Goal: Navigation & Orientation: Understand site structure

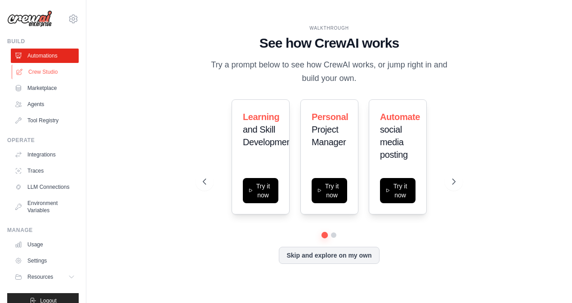
click at [32, 78] on link "Crew Studio" at bounding box center [46, 72] width 68 height 14
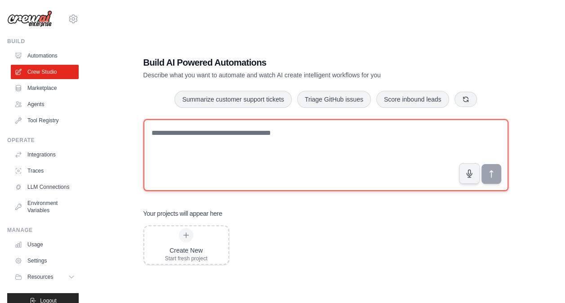
click at [205, 148] on textarea at bounding box center [325, 155] width 365 height 72
click at [185, 158] on textarea at bounding box center [325, 155] width 365 height 72
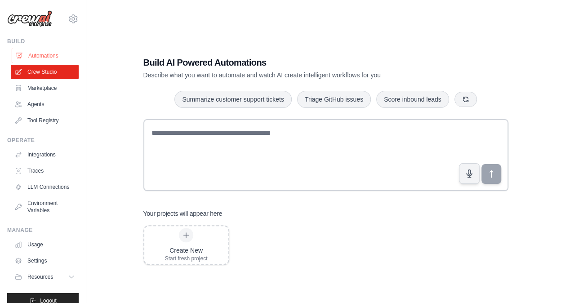
click at [52, 58] on link "Automations" at bounding box center [46, 56] width 68 height 14
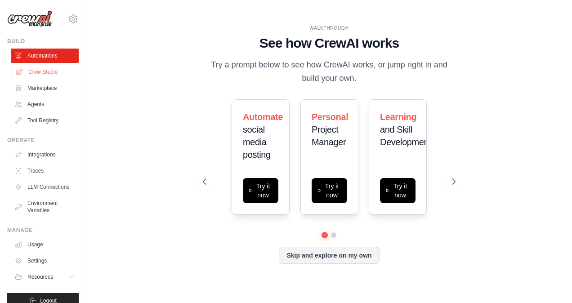
click at [51, 75] on link "Crew Studio" at bounding box center [46, 72] width 68 height 14
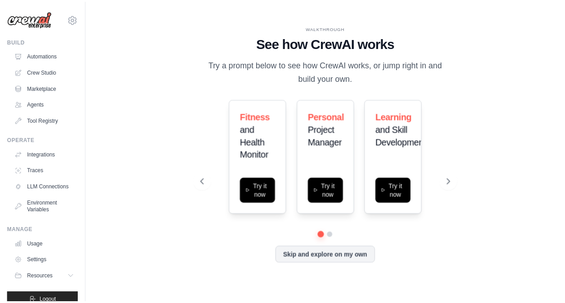
scroll to position [19, 0]
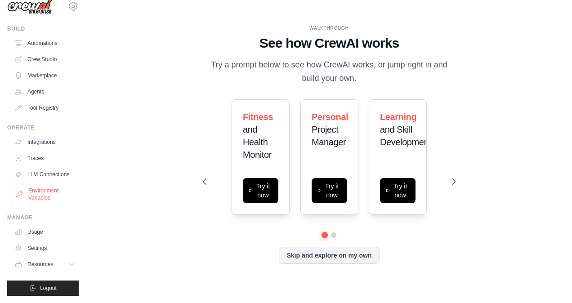
click at [45, 191] on link "Environment Variables" at bounding box center [46, 194] width 68 height 22
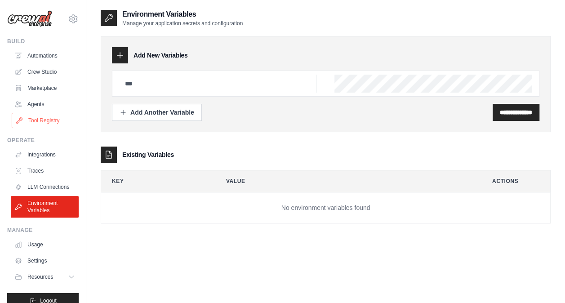
click at [46, 115] on link "Tool Registry" at bounding box center [46, 120] width 68 height 14
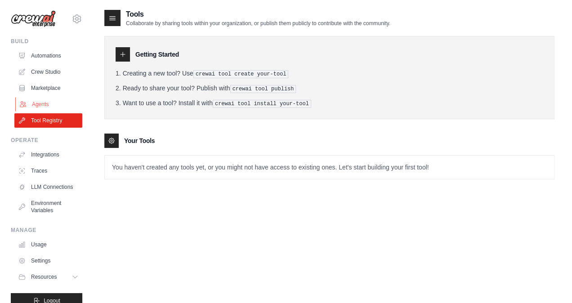
scroll to position [19, 0]
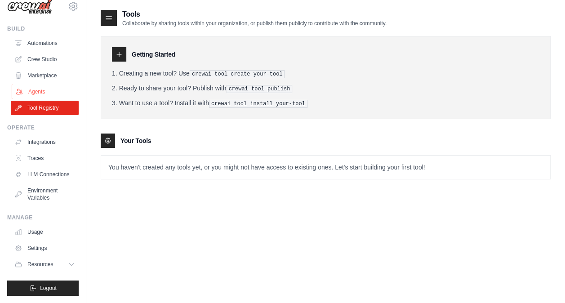
click at [53, 89] on link "Agents" at bounding box center [46, 91] width 68 height 14
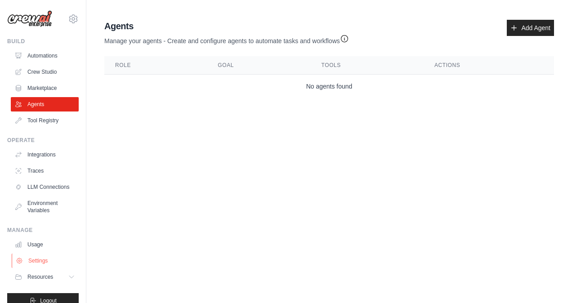
scroll to position [19, 0]
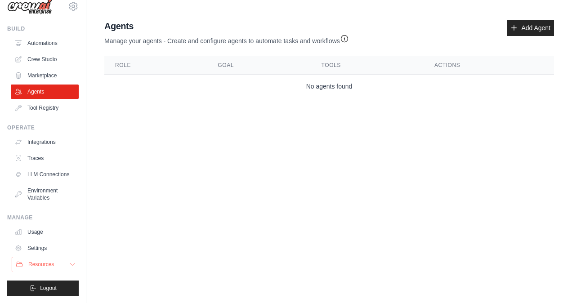
click at [69, 266] on button "Resources" at bounding box center [46, 264] width 68 height 14
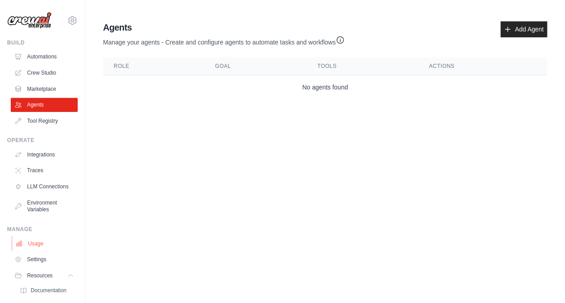
scroll to position [0, 0]
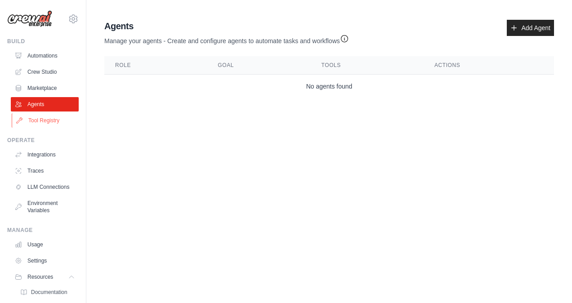
click at [56, 114] on link "Tool Registry" at bounding box center [46, 120] width 68 height 14
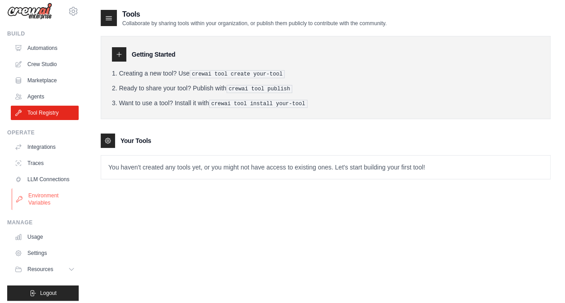
scroll to position [19, 0]
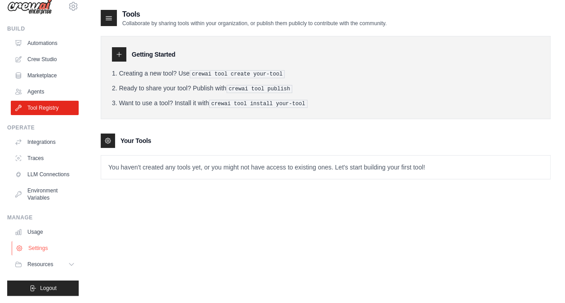
click at [48, 251] on link "Settings" at bounding box center [46, 248] width 68 height 14
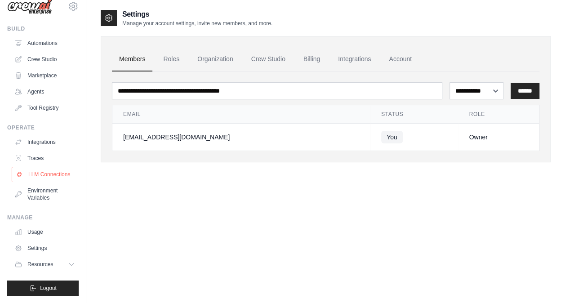
scroll to position [19, 0]
click at [35, 227] on link "Usage" at bounding box center [46, 232] width 68 height 14
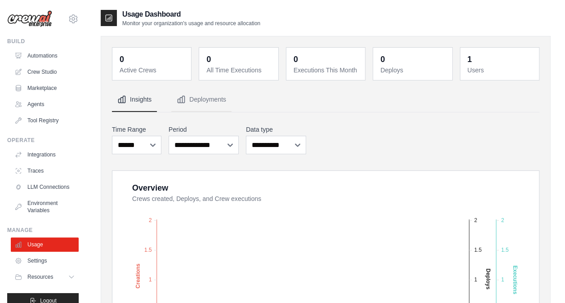
scroll to position [19, 0]
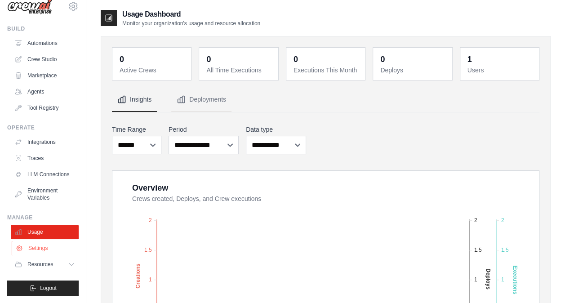
click at [36, 244] on link "Settings" at bounding box center [46, 248] width 68 height 14
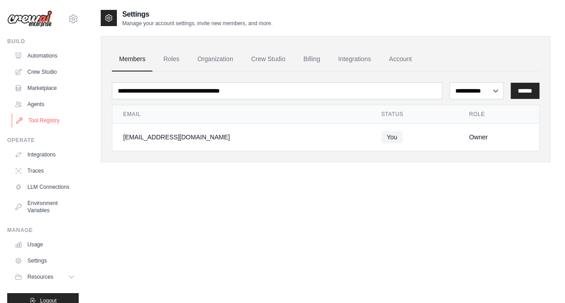
click at [43, 117] on link "Tool Registry" at bounding box center [46, 120] width 68 height 14
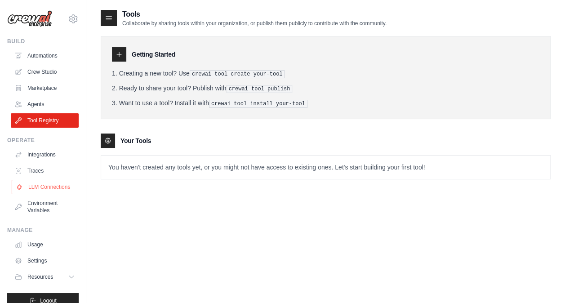
click at [50, 193] on link "LLM Connections" at bounding box center [46, 187] width 68 height 14
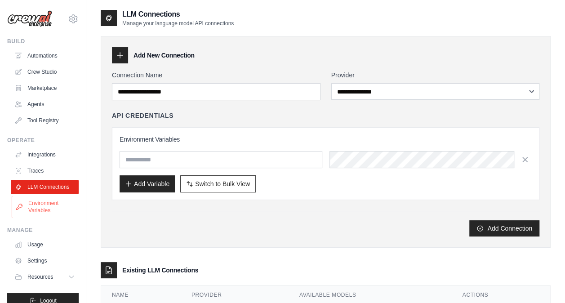
click at [50, 211] on link "Environment Variables" at bounding box center [46, 207] width 68 height 22
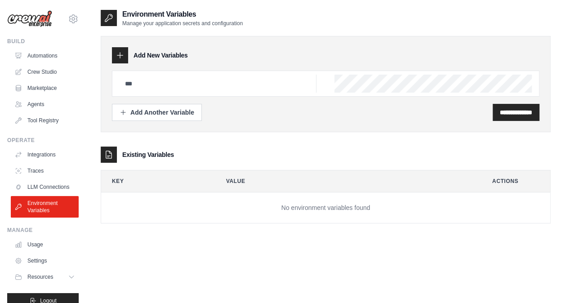
scroll to position [19, 0]
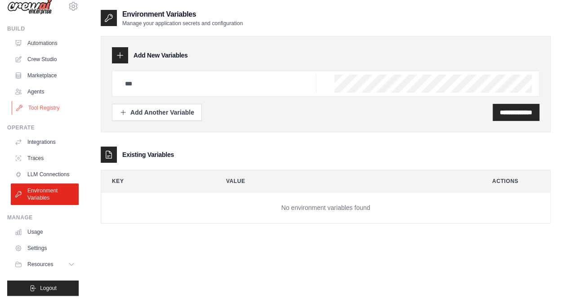
click at [49, 101] on link "Tool Registry" at bounding box center [46, 108] width 68 height 14
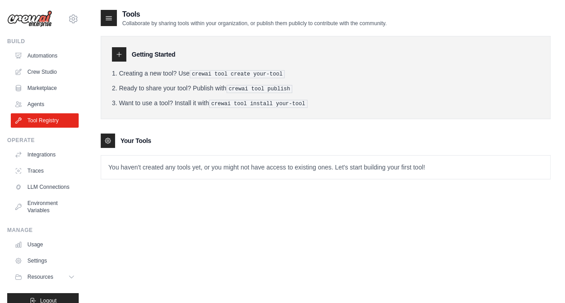
click at [132, 140] on h3 "Your Tools" at bounding box center [135, 140] width 31 height 9
click at [106, 137] on icon at bounding box center [107, 140] width 7 height 7
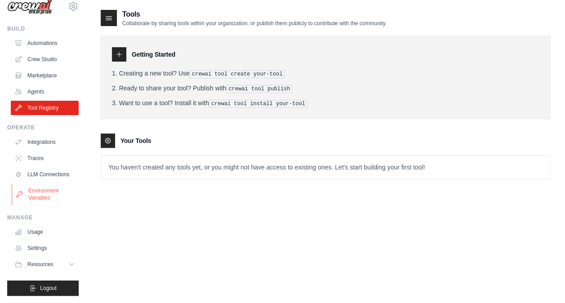
click at [40, 195] on link "Environment Variables" at bounding box center [46, 194] width 68 height 22
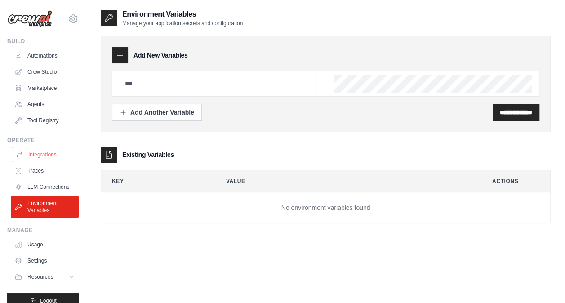
click at [47, 151] on link "Integrations" at bounding box center [46, 154] width 68 height 14
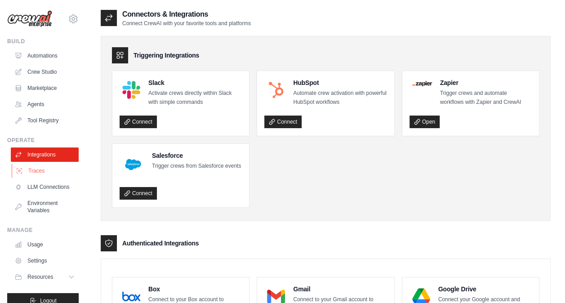
click at [40, 177] on link "Traces" at bounding box center [46, 171] width 68 height 14
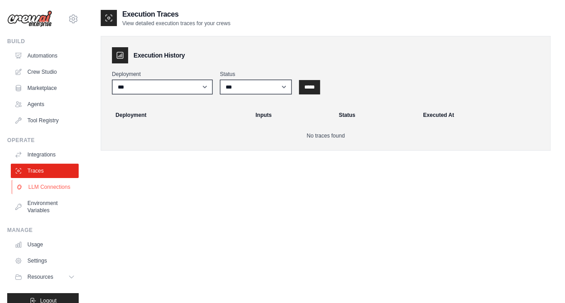
click at [36, 191] on link "LLM Connections" at bounding box center [46, 187] width 68 height 14
